Goal: Task Accomplishment & Management: Complete application form

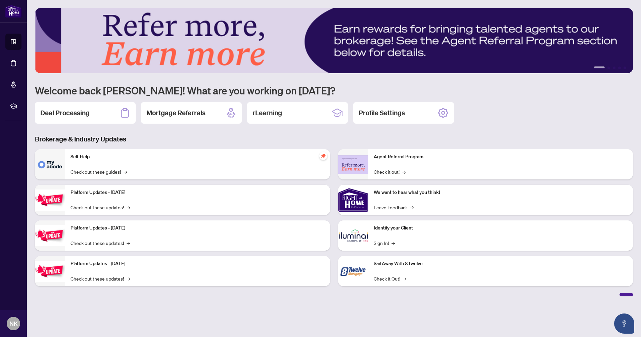
click at [109, 115] on div "Deal Processing" at bounding box center [85, 112] width 101 height 21
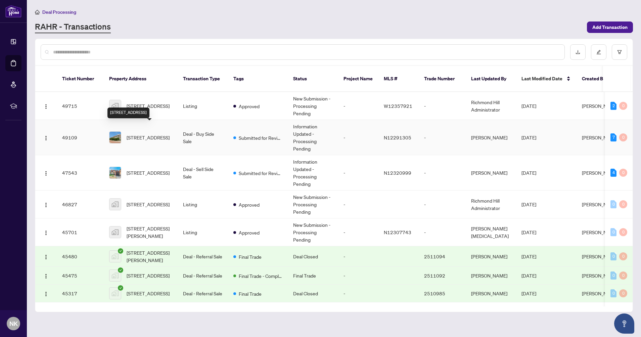
click at [159, 134] on span "[STREET_ADDRESS]" at bounding box center [148, 137] width 43 height 7
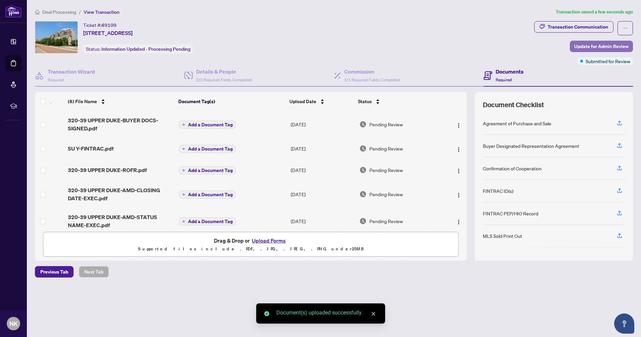
click at [596, 45] on span "Update for Admin Review" at bounding box center [601, 46] width 54 height 11
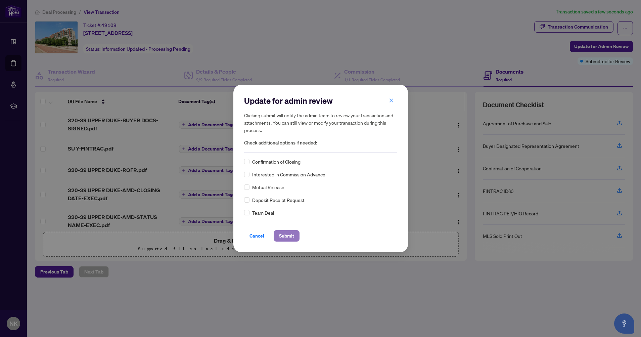
click at [289, 236] on span "Submit" at bounding box center [286, 235] width 15 height 11
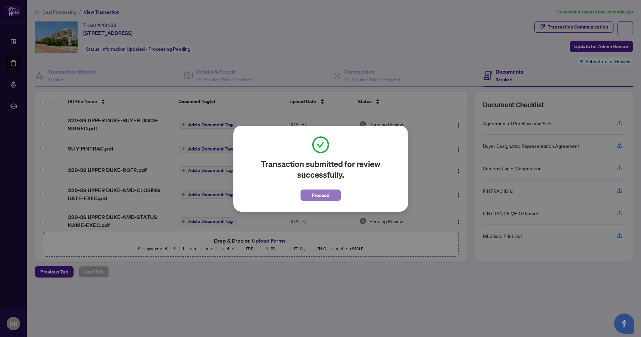
click at [325, 192] on span "Proceed" at bounding box center [320, 195] width 18 height 11
